Goal: Task Accomplishment & Management: Use online tool/utility

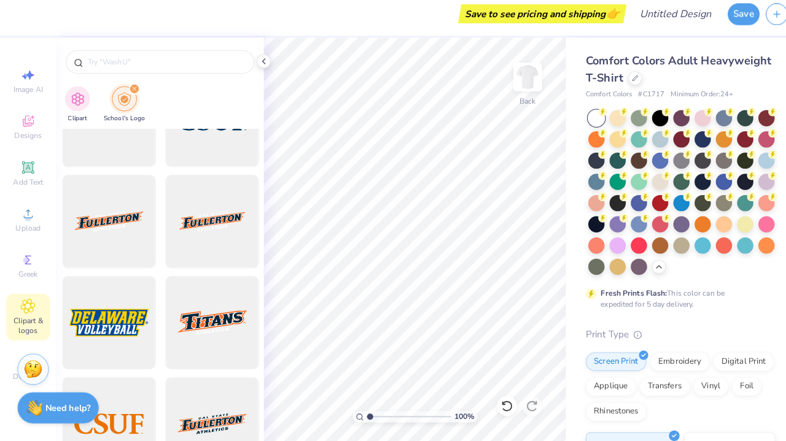
scroll to position [4729, 0]
click at [17, 373] on span "Decorate" at bounding box center [27, 378] width 29 height 10
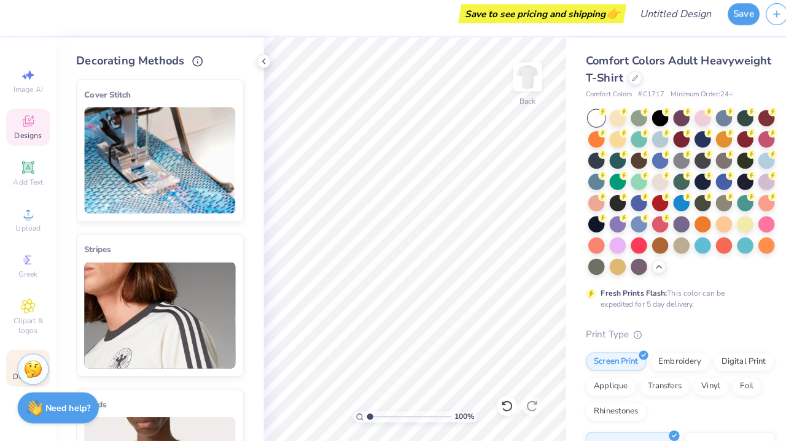
click at [33, 121] on icon at bounding box center [27, 127] width 15 height 15
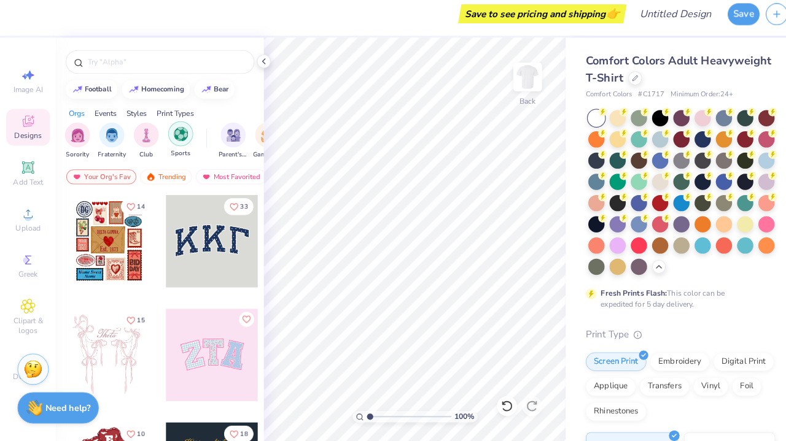
click at [177, 137] on img "filter for Sports" at bounding box center [178, 140] width 14 height 14
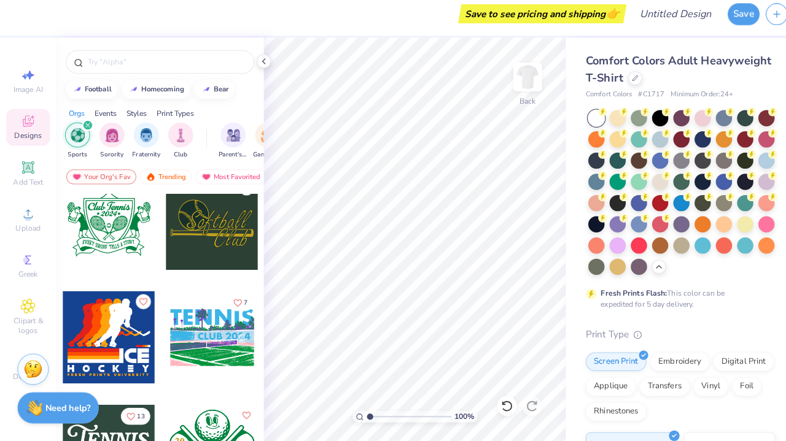
scroll to position [4020, 0]
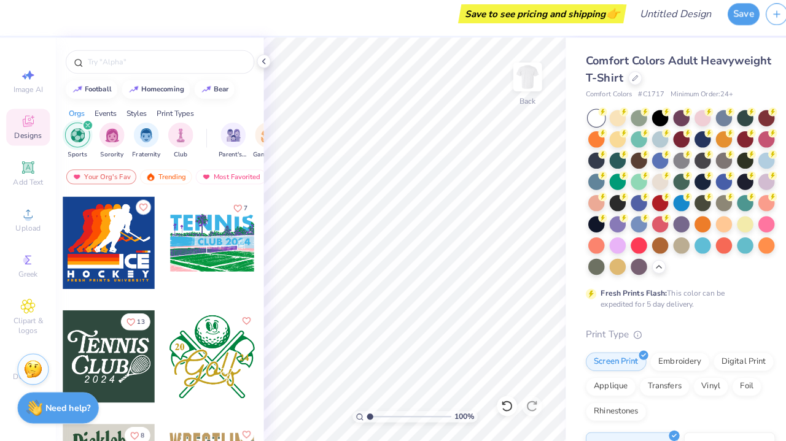
click at [479, 0] on div "Save to see pricing and shipping 👉" at bounding box center [315, 21] width 594 height 43
